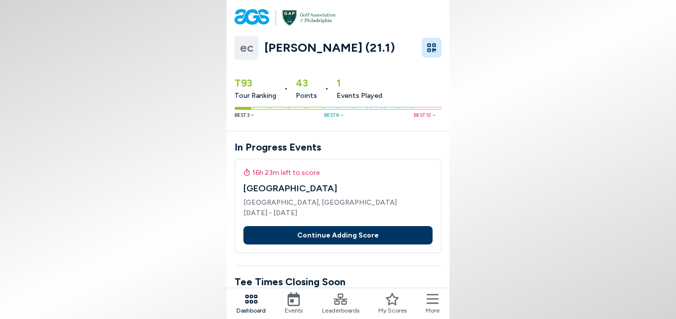
click at [296, 302] on icon at bounding box center [294, 300] width 14 height 14
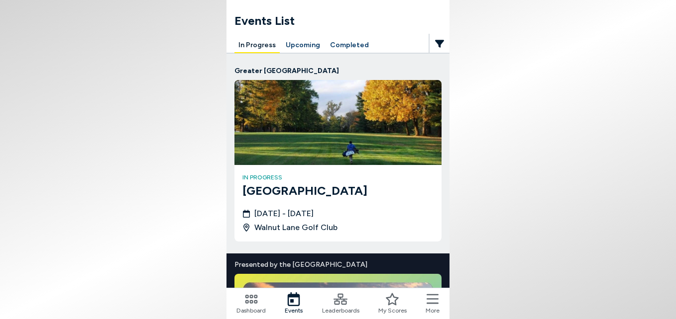
click at [294, 44] on button "Upcoming" at bounding box center [303, 45] width 42 height 15
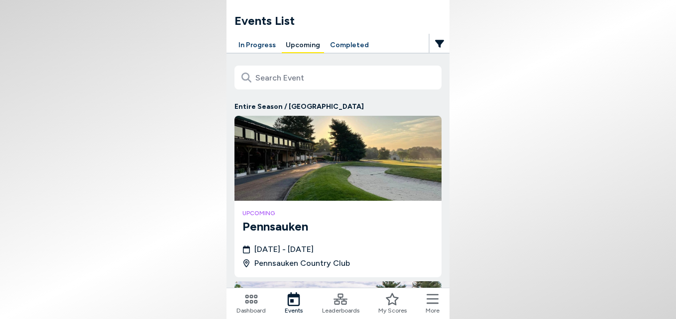
click at [345, 45] on button "Completed" at bounding box center [349, 45] width 47 height 15
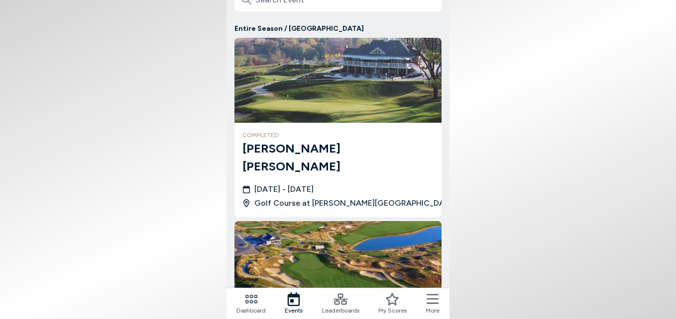
scroll to position [249, 0]
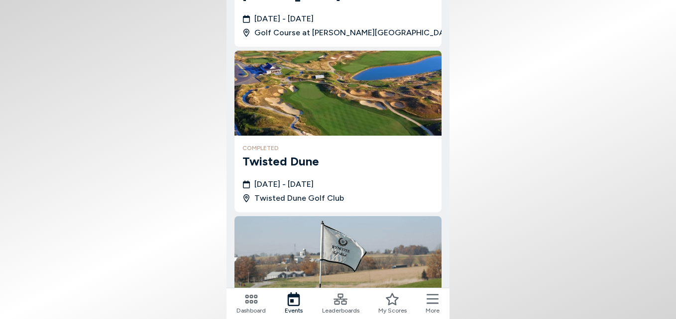
click at [434, 300] on icon at bounding box center [432, 300] width 12 height 14
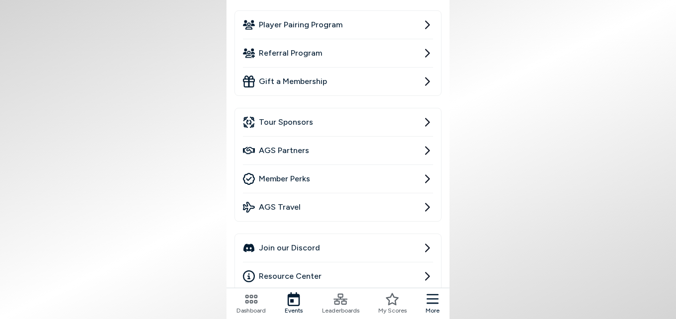
scroll to position [199, 0]
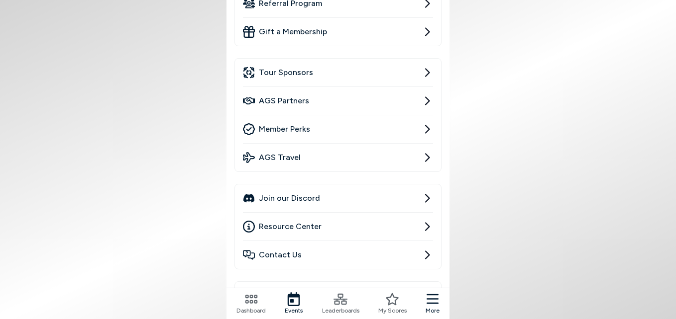
click at [430, 225] on icon at bounding box center [427, 227] width 12 height 12
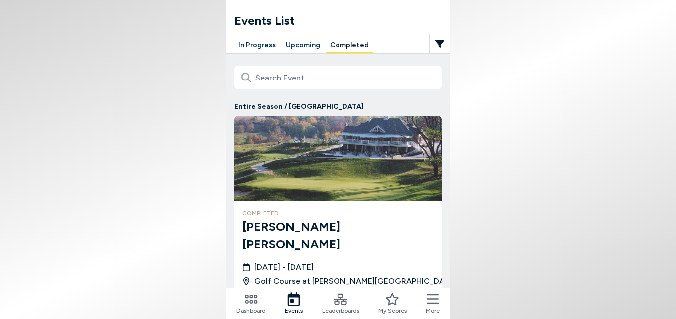
click at [430, 299] on icon at bounding box center [432, 300] width 12 height 14
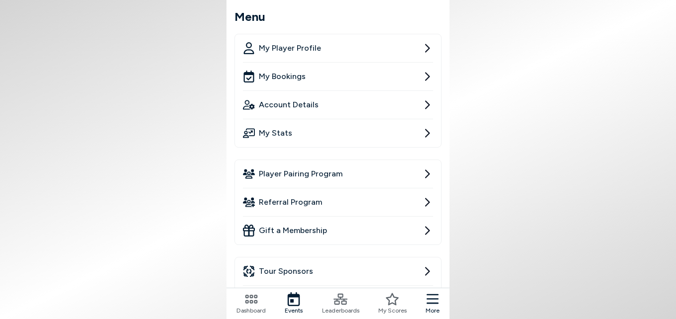
click at [362, 74] on link "My Bookings" at bounding box center [338, 77] width 190 height 28
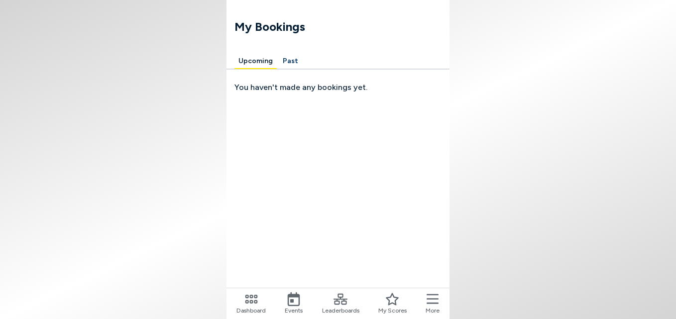
click at [435, 297] on icon at bounding box center [432, 300] width 12 height 14
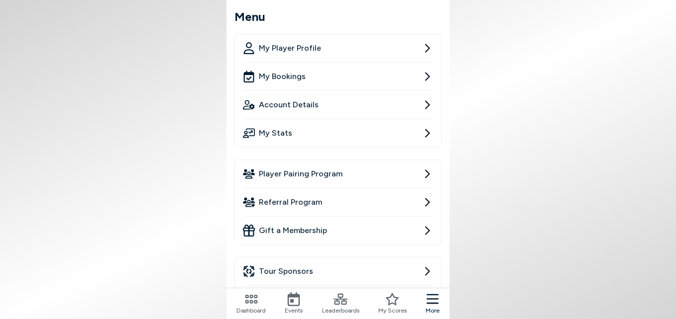
click at [310, 99] on span "Account Details" at bounding box center [289, 105] width 60 height 12
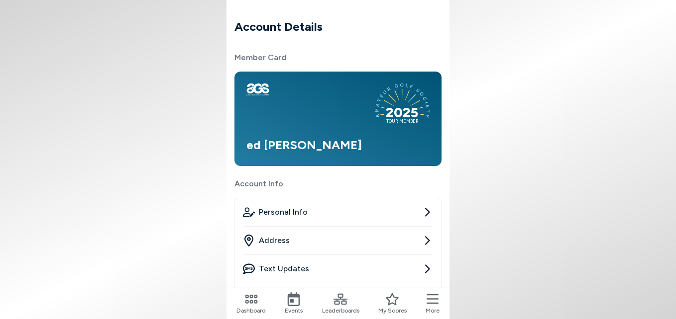
click at [428, 300] on icon at bounding box center [432, 300] width 12 height 14
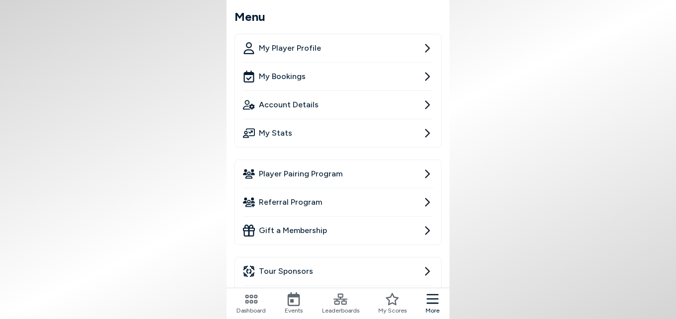
click at [299, 48] on span "My Player Profile" at bounding box center [290, 48] width 62 height 12
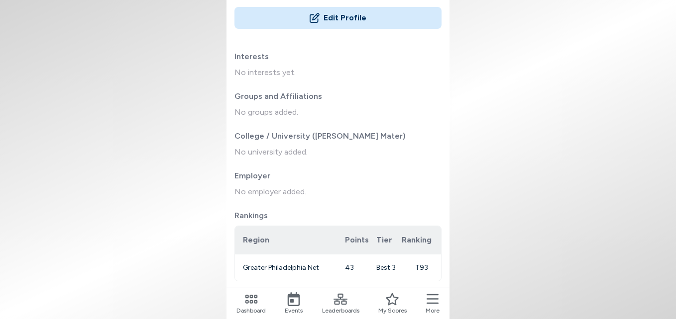
scroll to position [93, 0]
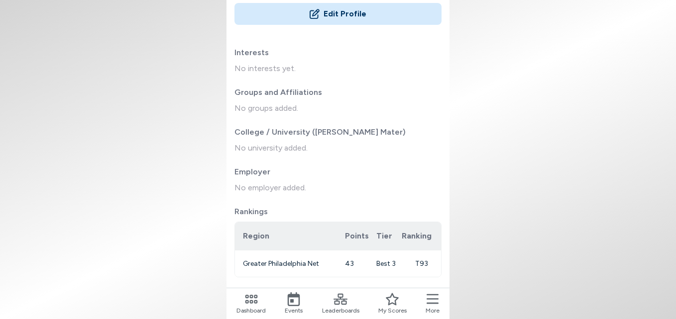
click at [432, 300] on icon at bounding box center [432, 300] width 12 height 14
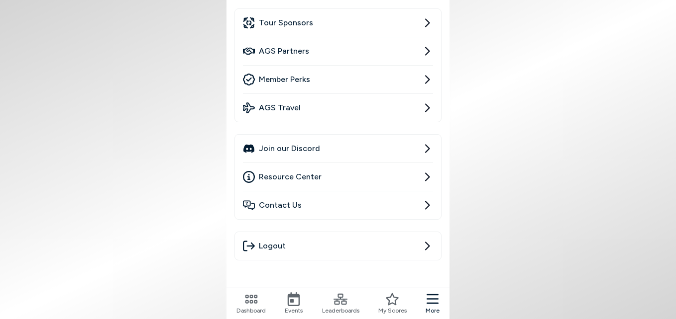
scroll to position [199, 0]
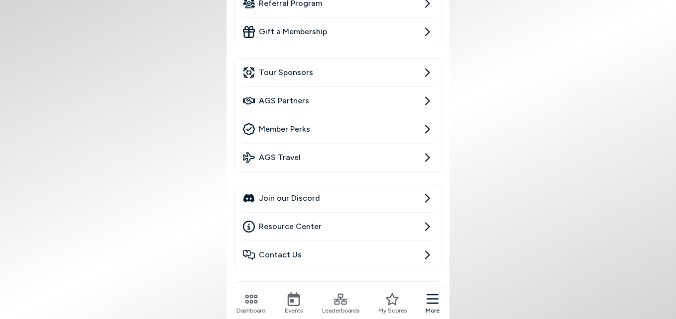
click at [287, 203] on link "Join our Discord" at bounding box center [338, 199] width 190 height 28
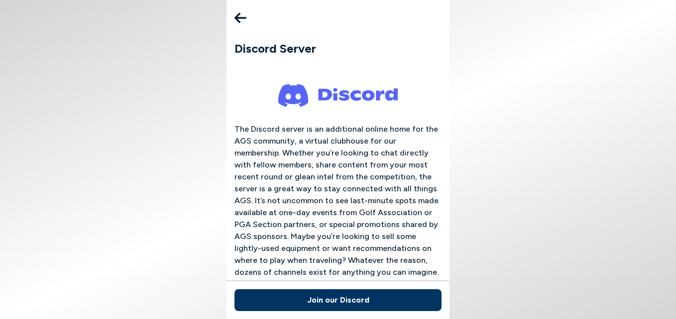
click at [238, 20] on icon at bounding box center [240, 18] width 12 height 10
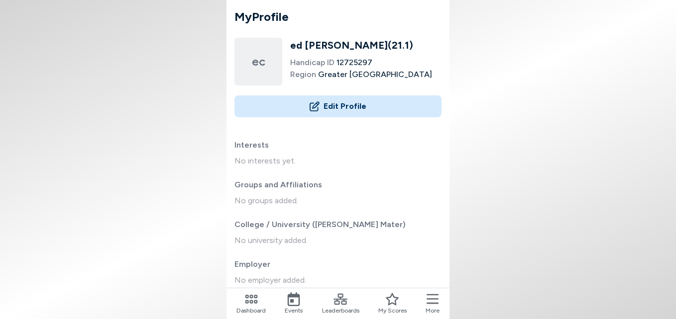
click at [436, 300] on icon at bounding box center [432, 300] width 12 height 14
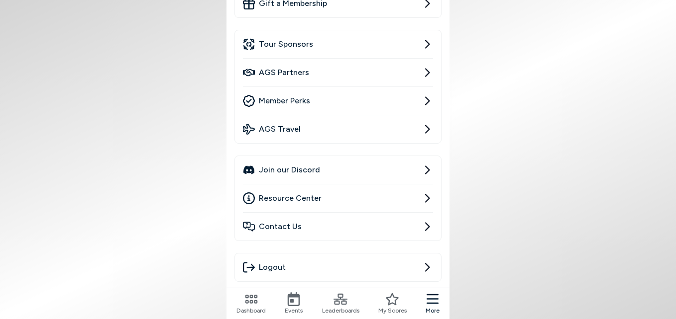
scroll to position [249, 0]
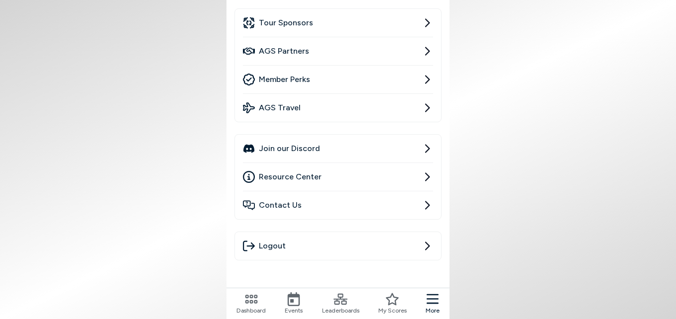
click at [355, 178] on link "Resource Center" at bounding box center [338, 177] width 190 height 28
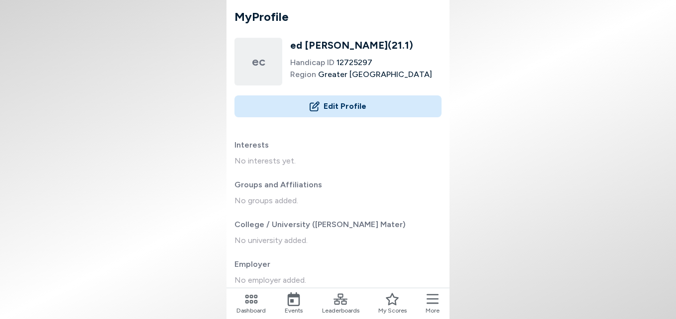
click at [432, 299] on icon at bounding box center [432, 300] width 12 height 14
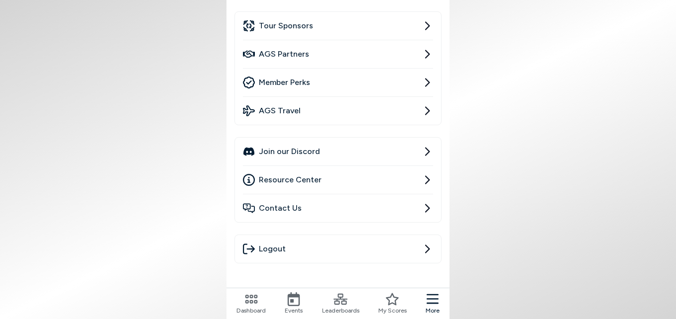
scroll to position [249, 0]
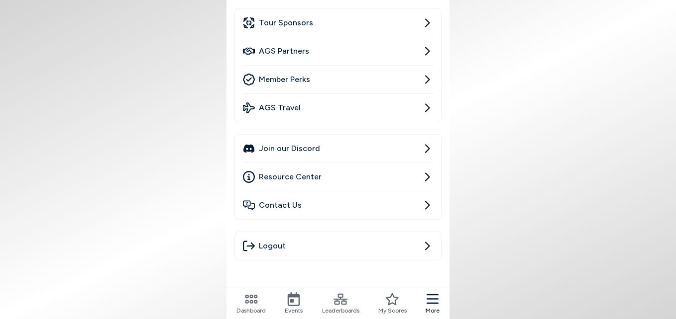
click at [357, 77] on link "Member Perks" at bounding box center [338, 80] width 190 height 28
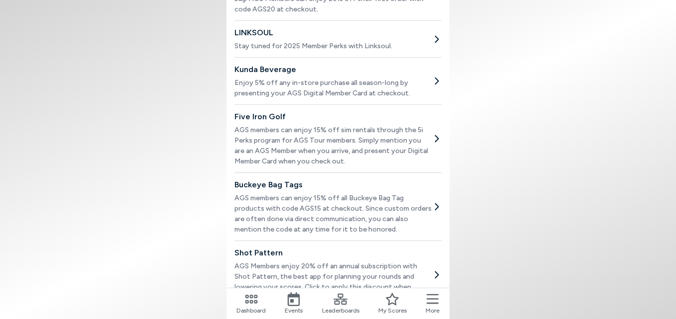
scroll to position [1343, 0]
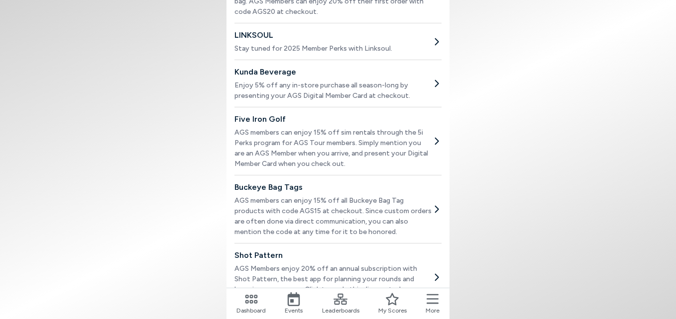
click at [433, 294] on icon at bounding box center [432, 300] width 12 height 14
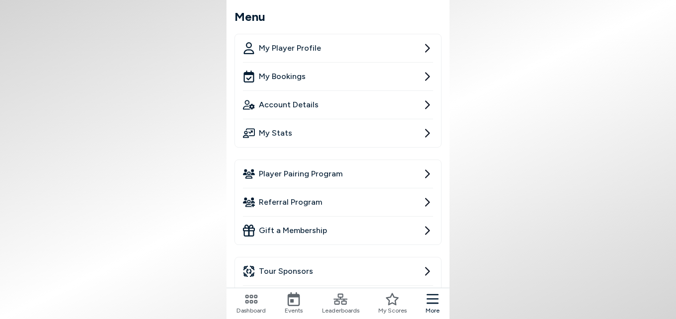
click at [296, 203] on span "Referral Program" at bounding box center [290, 203] width 63 height 12
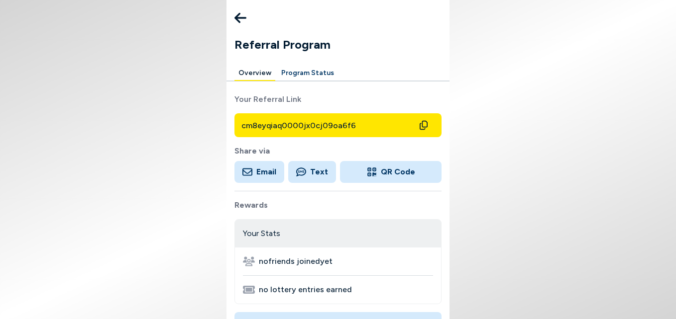
click at [235, 15] on icon at bounding box center [240, 18] width 12 height 20
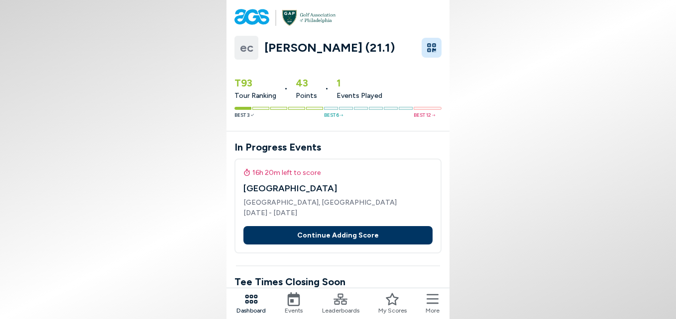
click at [433, 300] on icon at bounding box center [432, 300] width 12 height 14
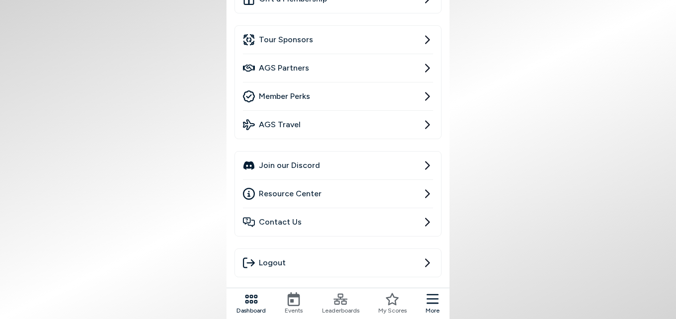
scroll to position [182, 0]
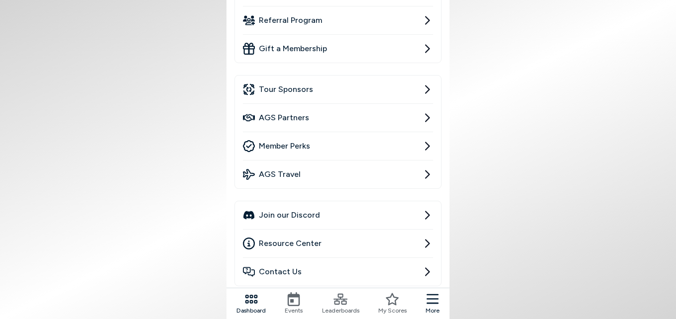
click at [425, 48] on icon at bounding box center [427, 49] width 12 height 12
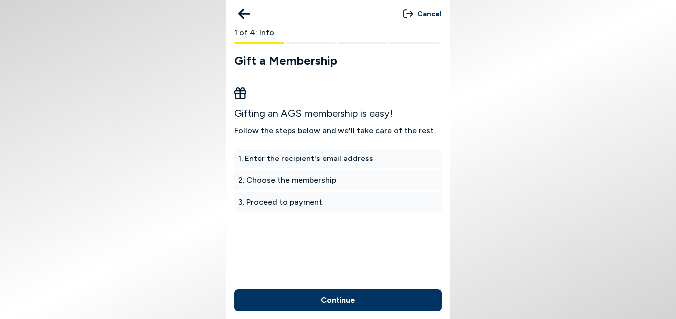
click at [244, 11] on icon at bounding box center [244, 14] width 12 height 20
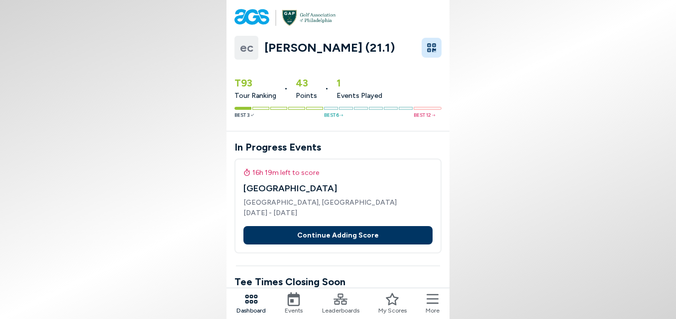
click at [432, 298] on icon at bounding box center [432, 300] width 12 height 14
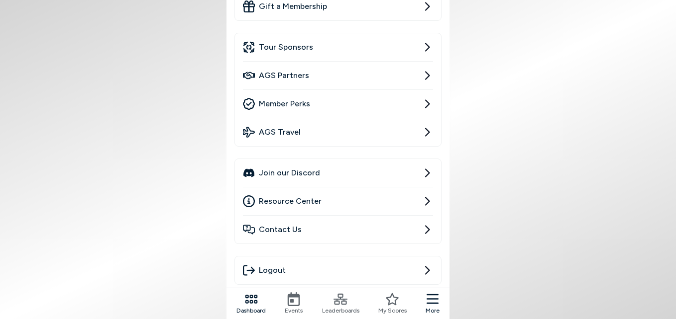
scroll to position [249, 0]
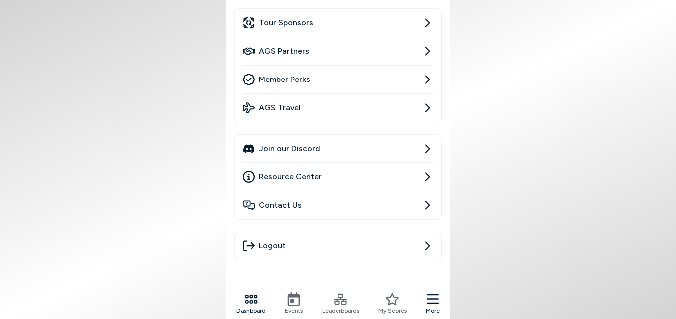
click at [305, 177] on span "Resource Center" at bounding box center [290, 177] width 63 height 12
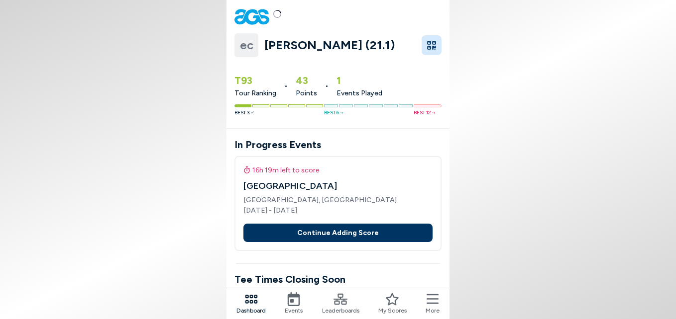
click at [432, 296] on icon at bounding box center [432, 300] width 12 height 10
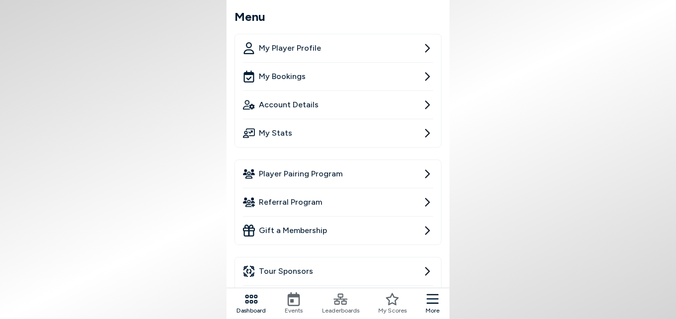
click at [308, 47] on span "My Player Profile" at bounding box center [290, 48] width 62 height 12
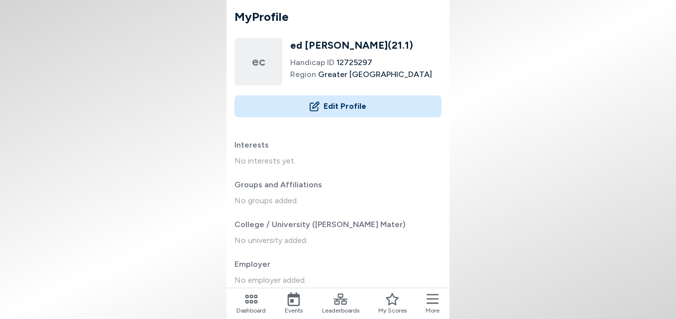
click at [358, 105] on button "Edit Profile" at bounding box center [337, 107] width 207 height 22
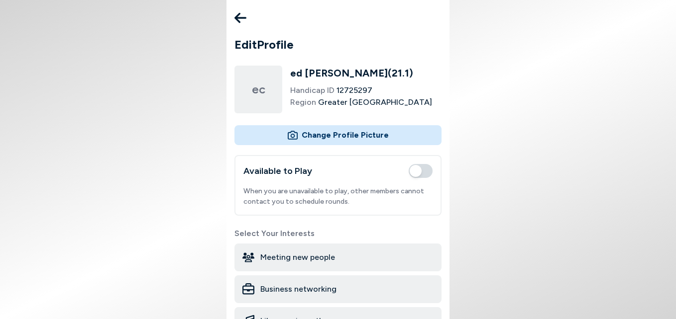
click at [236, 14] on icon at bounding box center [240, 18] width 12 height 20
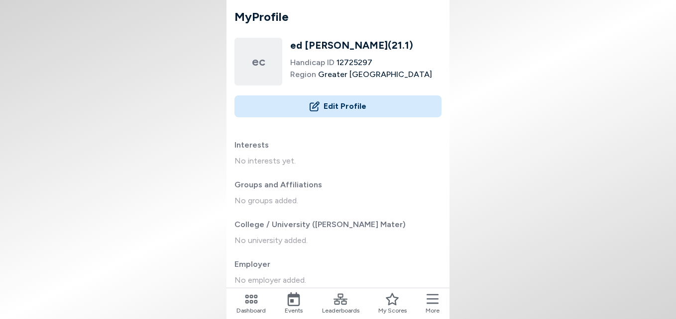
click at [431, 301] on icon at bounding box center [432, 300] width 12 height 14
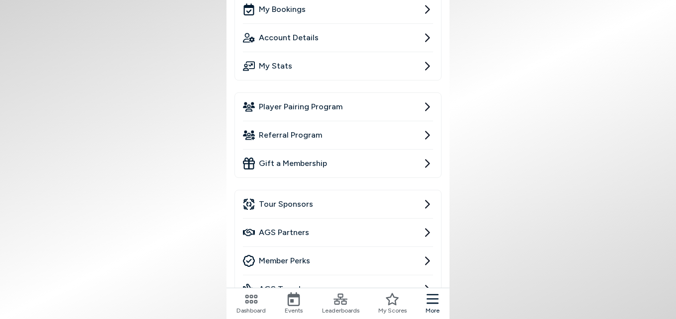
scroll to position [50, 0]
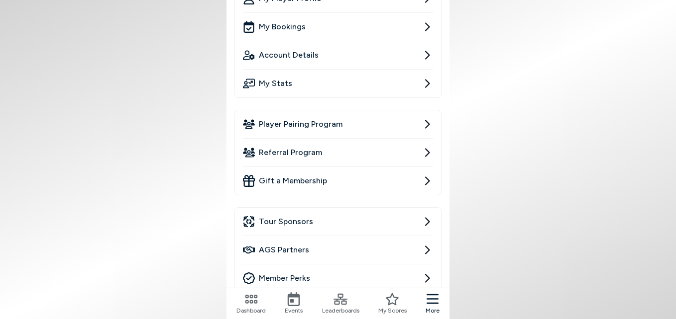
click at [273, 249] on span "AGS Partners" at bounding box center [284, 250] width 50 height 12
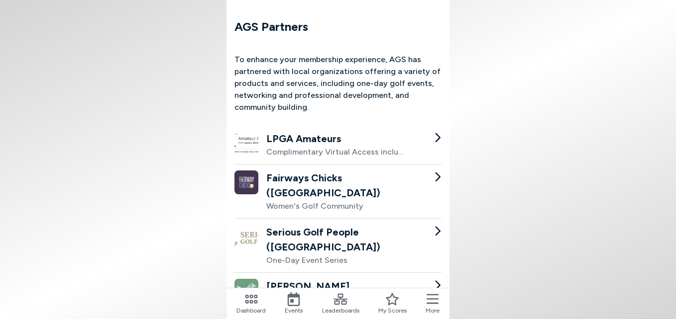
click at [433, 303] on icon at bounding box center [432, 300] width 12 height 10
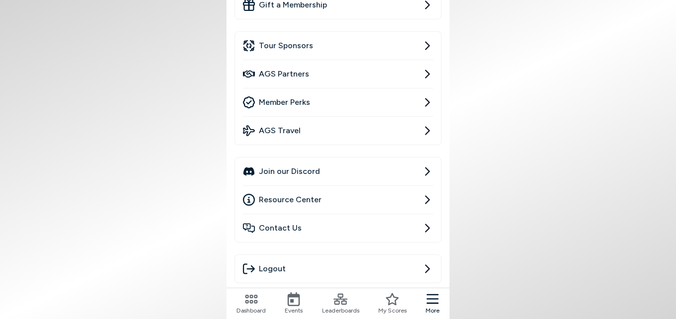
scroll to position [249, 0]
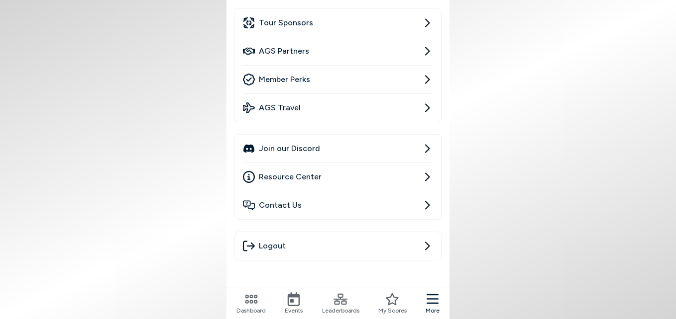
click at [310, 207] on link "Contact Us" at bounding box center [338, 206] width 190 height 28
click at [474, 266] on body "AGS Partners To enhance your membership experience, AGS has partnered with loca…" at bounding box center [338, 159] width 676 height 319
click at [517, 134] on body "AGS Partners To enhance your membership experience, AGS has partnered with loca…" at bounding box center [338, 159] width 676 height 319
click at [516, 105] on body "AGS Partners To enhance your membership experience, AGS has partnered with loca…" at bounding box center [338, 159] width 676 height 319
click at [431, 300] on icon at bounding box center [432, 300] width 12 height 10
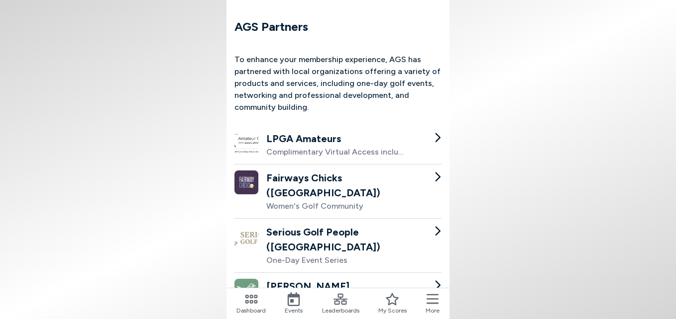
click at [431, 300] on icon at bounding box center [432, 300] width 12 height 10
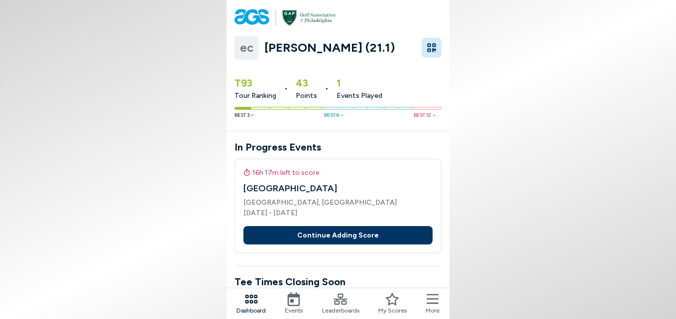
click at [425, 300] on button "More" at bounding box center [432, 304] width 14 height 23
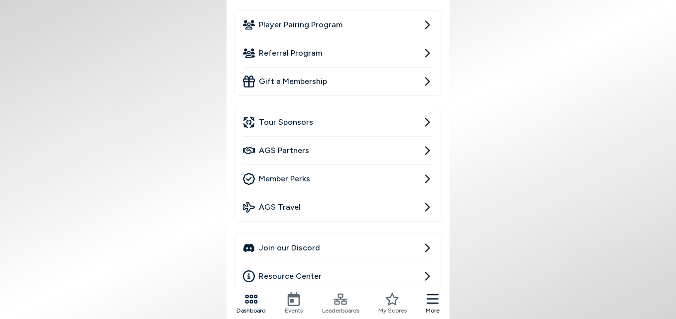
scroll to position [199, 0]
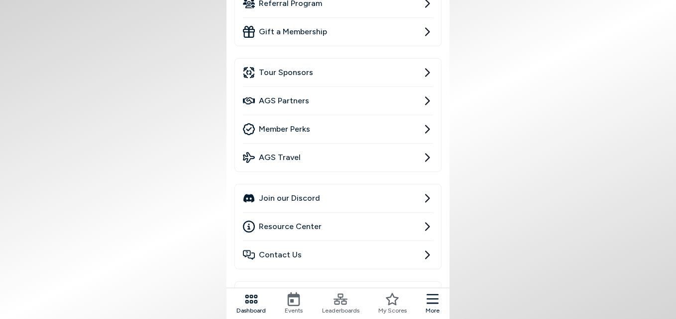
click at [360, 228] on link "Resource Center" at bounding box center [338, 227] width 190 height 28
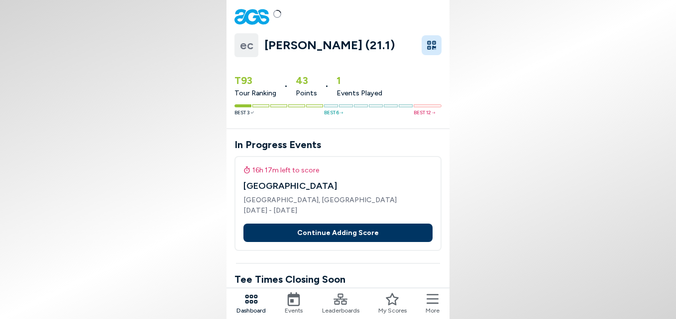
click at [434, 303] on icon at bounding box center [432, 300] width 12 height 10
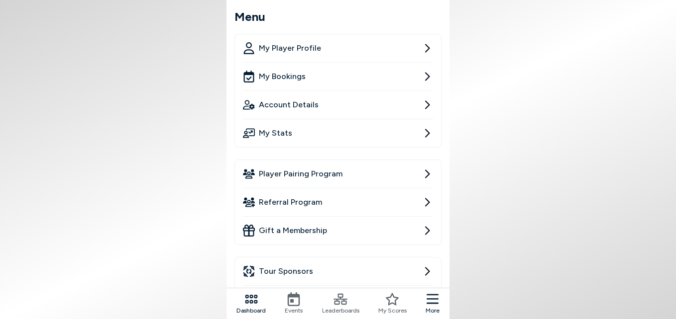
click at [383, 127] on link "My Stats" at bounding box center [338, 133] width 190 height 28
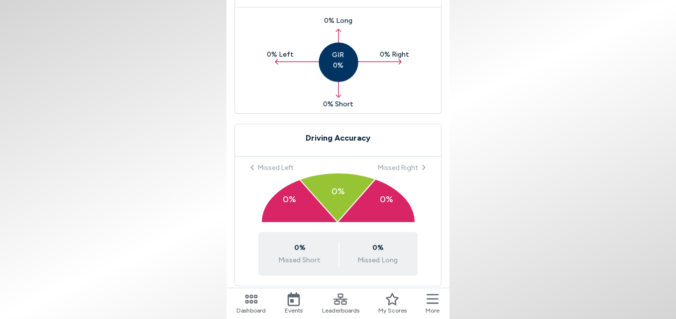
scroll to position [754, 0]
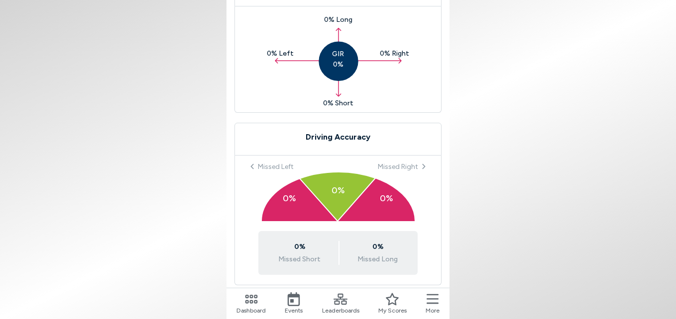
click at [431, 301] on icon at bounding box center [432, 300] width 12 height 14
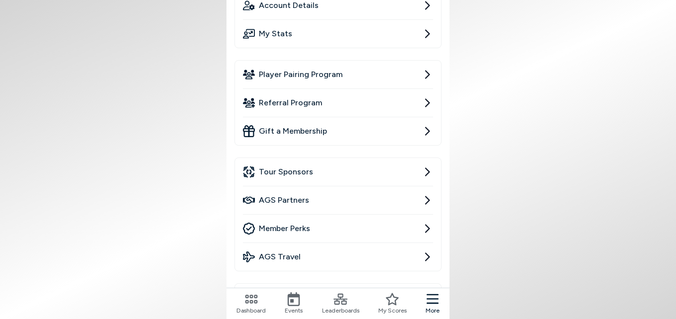
scroll to position [149, 0]
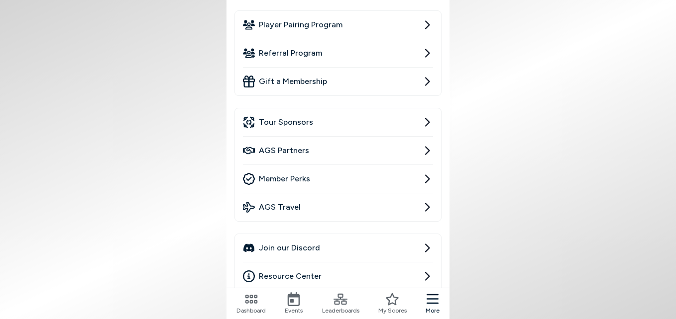
click at [370, 182] on link "Member Perks" at bounding box center [338, 179] width 190 height 28
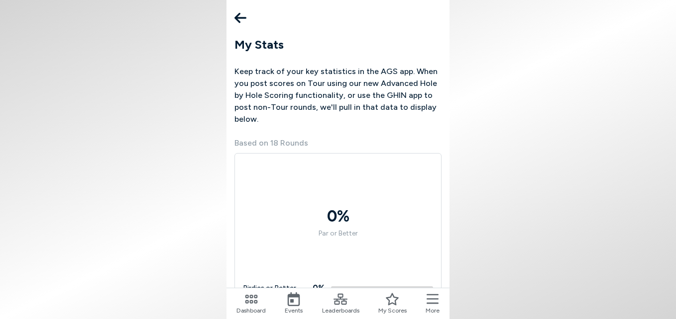
click at [428, 297] on icon at bounding box center [432, 300] width 12 height 14
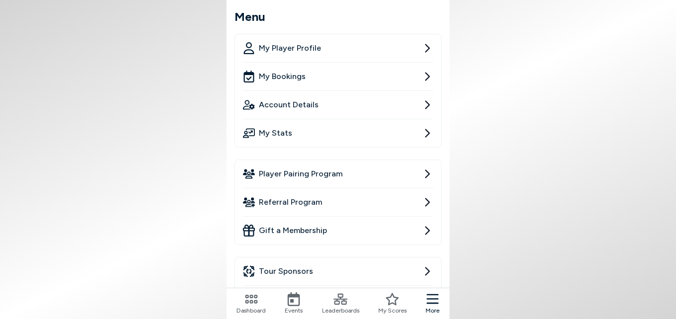
click at [374, 100] on link "Account Details" at bounding box center [338, 105] width 190 height 28
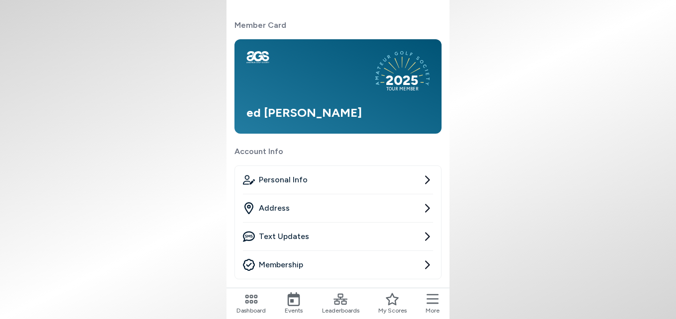
scroll to position [50, 0]
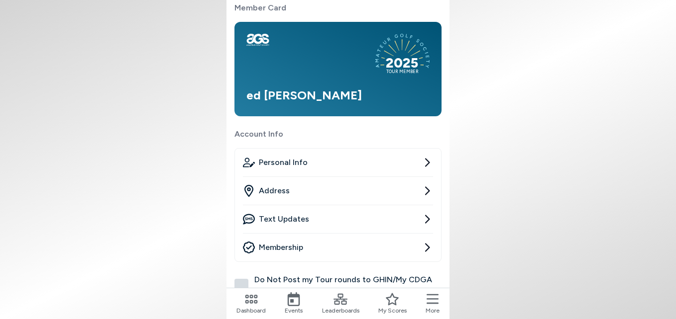
click at [325, 253] on link "Membership" at bounding box center [338, 248] width 190 height 28
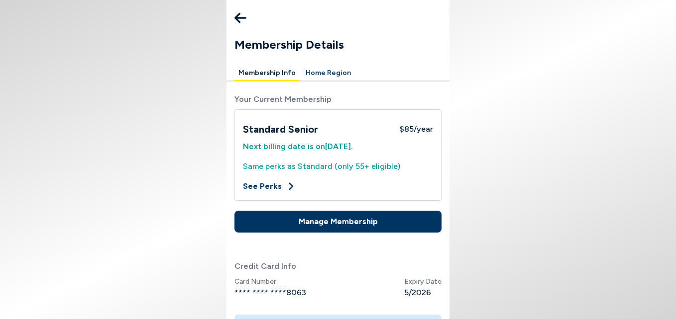
click at [316, 224] on button "Manage Membership" at bounding box center [337, 222] width 207 height 22
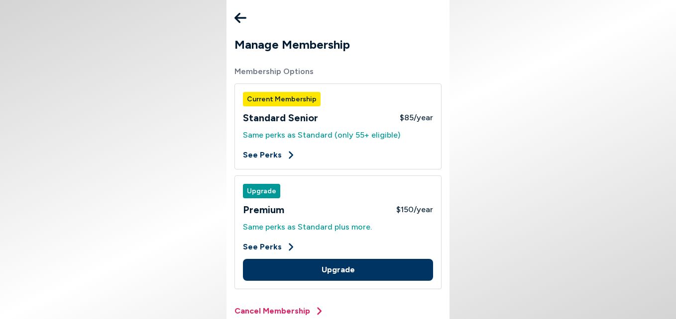
click at [283, 310] on button "Cancel Membership" at bounding box center [279, 311] width 90 height 12
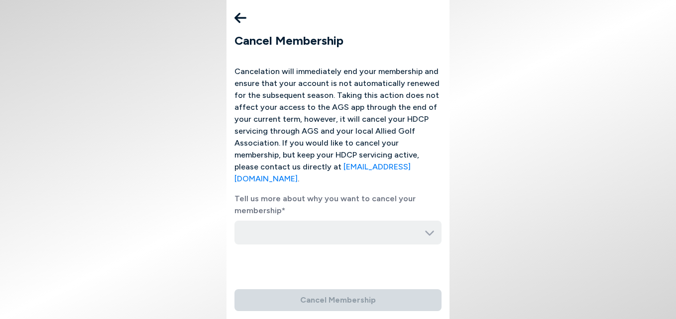
click at [348, 226] on input "button" at bounding box center [337, 233] width 207 height 24
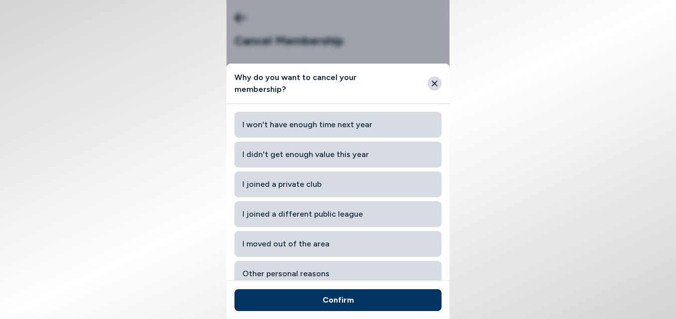
click at [334, 271] on span "Other personal reasons" at bounding box center [337, 274] width 191 height 18
type input "Other personal reasons"
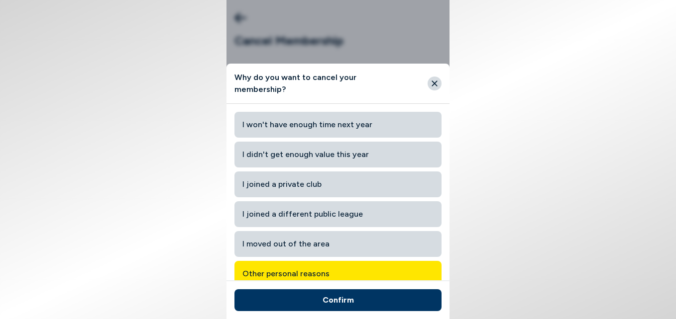
click at [339, 303] on button "Confirm" at bounding box center [337, 301] width 207 height 22
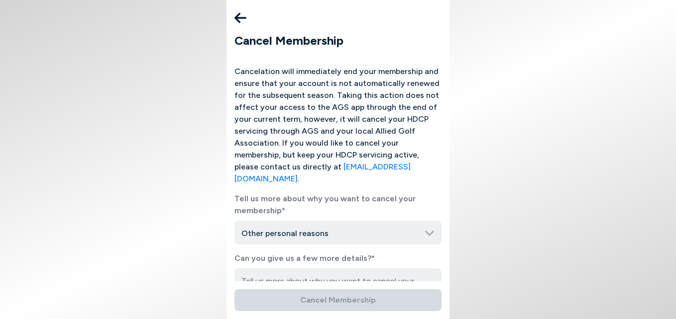
drag, startPoint x: 339, startPoint y: 303, endPoint x: 572, endPoint y: 208, distance: 251.7
click at [572, 208] on body "Cancel Membership Cancelation will immediately end your membership and ensure t…" at bounding box center [338, 159] width 676 height 319
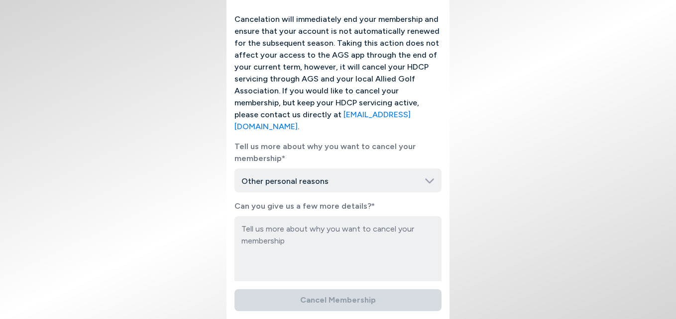
scroll to position [53, 0]
click at [275, 246] on textarea at bounding box center [337, 259] width 207 height 86
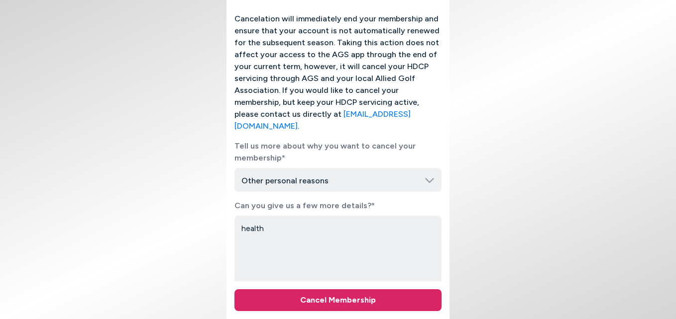
type textarea "health"
click at [331, 293] on button "Cancel Membership" at bounding box center [337, 301] width 207 height 22
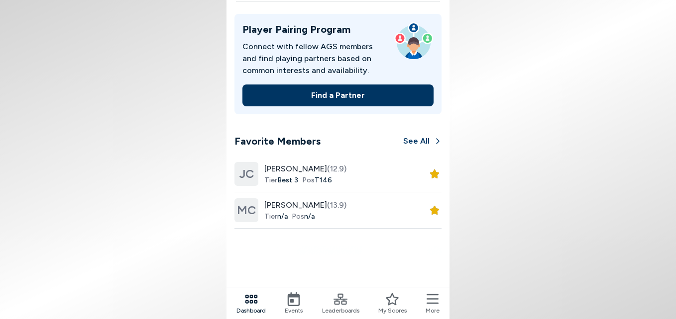
scroll to position [547, 0]
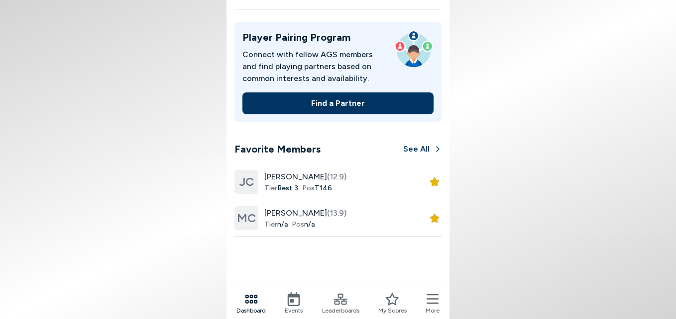
click at [430, 302] on icon at bounding box center [432, 300] width 12 height 14
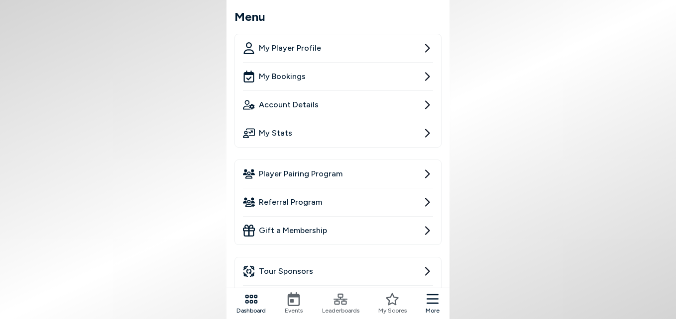
click at [350, 109] on link "Account Details" at bounding box center [338, 105] width 190 height 28
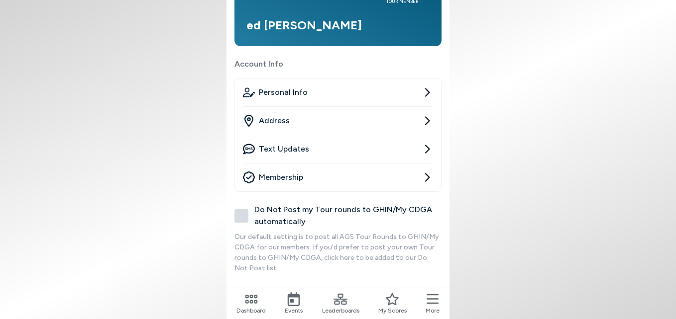
scroll to position [18, 0]
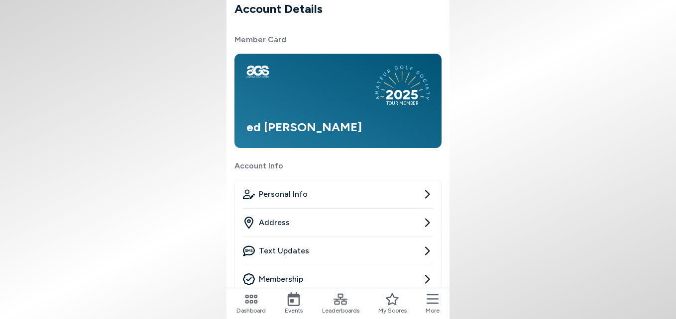
click at [377, 271] on link "Membership" at bounding box center [338, 280] width 190 height 28
